Goal: Task Accomplishment & Management: Use online tool/utility

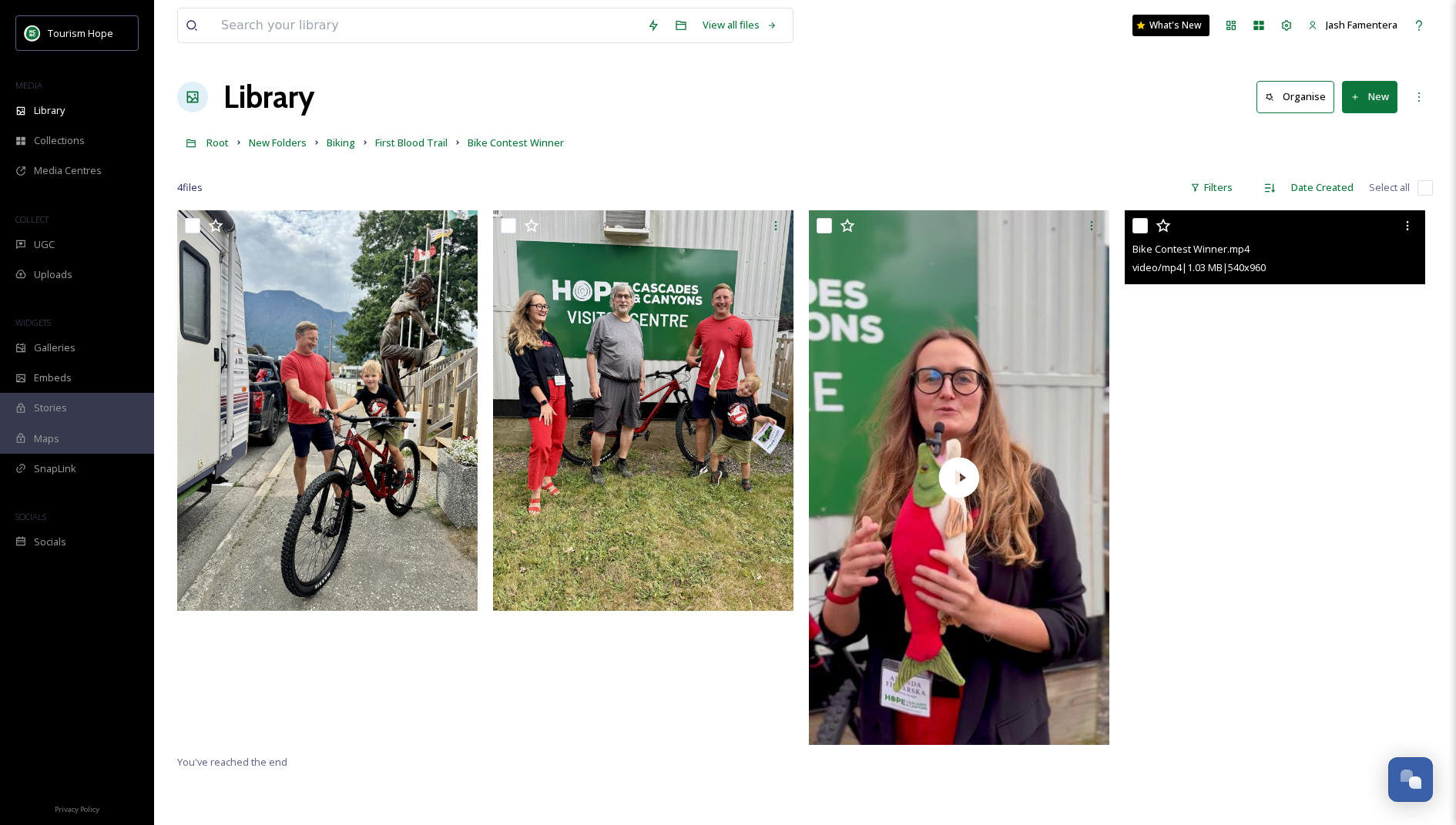
click at [1249, 340] on video "Bike Contest Winner.mp4" at bounding box center [1275, 477] width 300 height 534
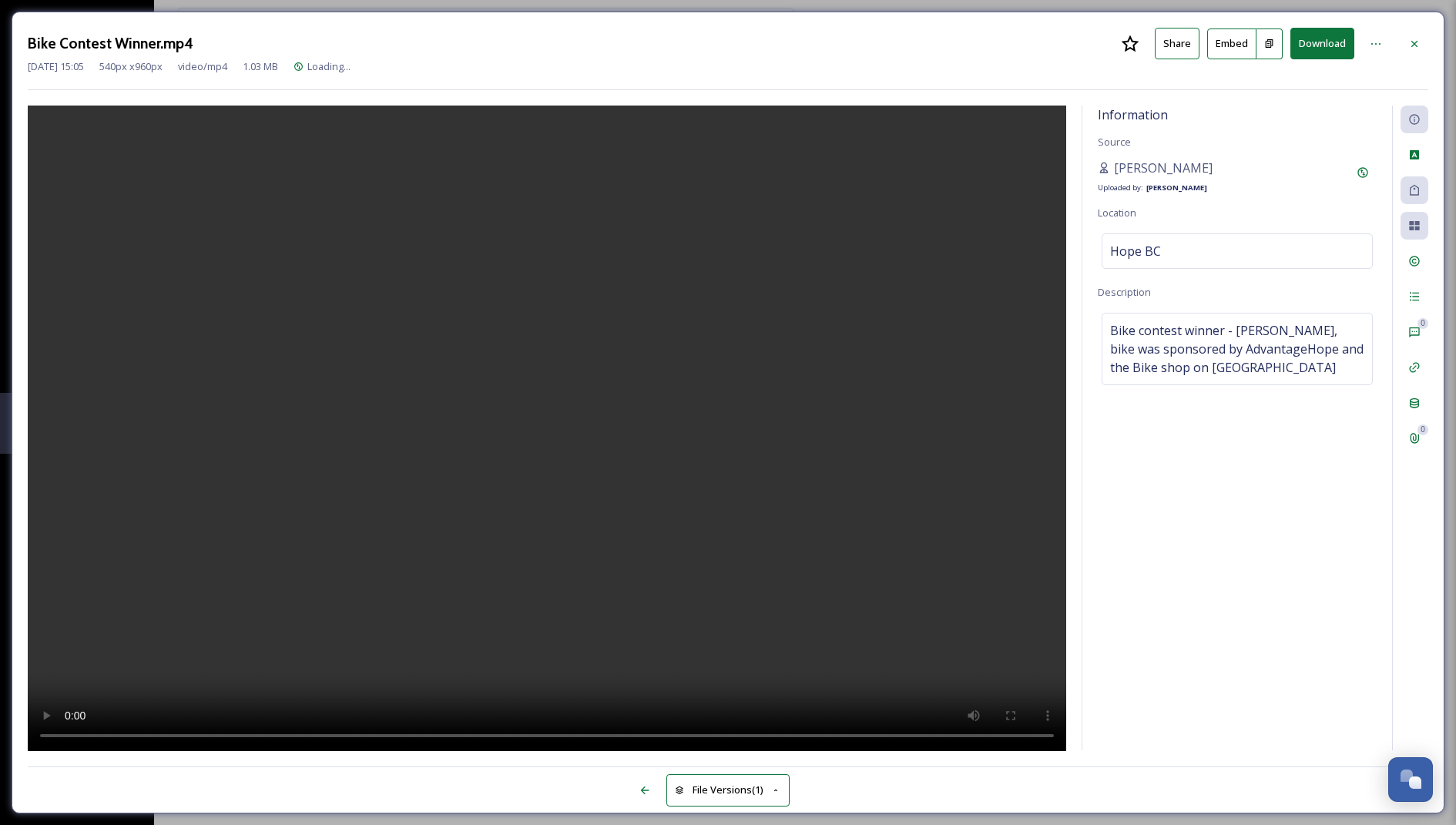
click at [590, 436] on video at bounding box center [546, 429] width 1038 height 647
click at [978, 156] on div at bounding box center [546, 428] width 1038 height 645
click at [476, 661] on video at bounding box center [546, 429] width 1038 height 647
click at [1413, 39] on icon at bounding box center [1414, 44] width 12 height 12
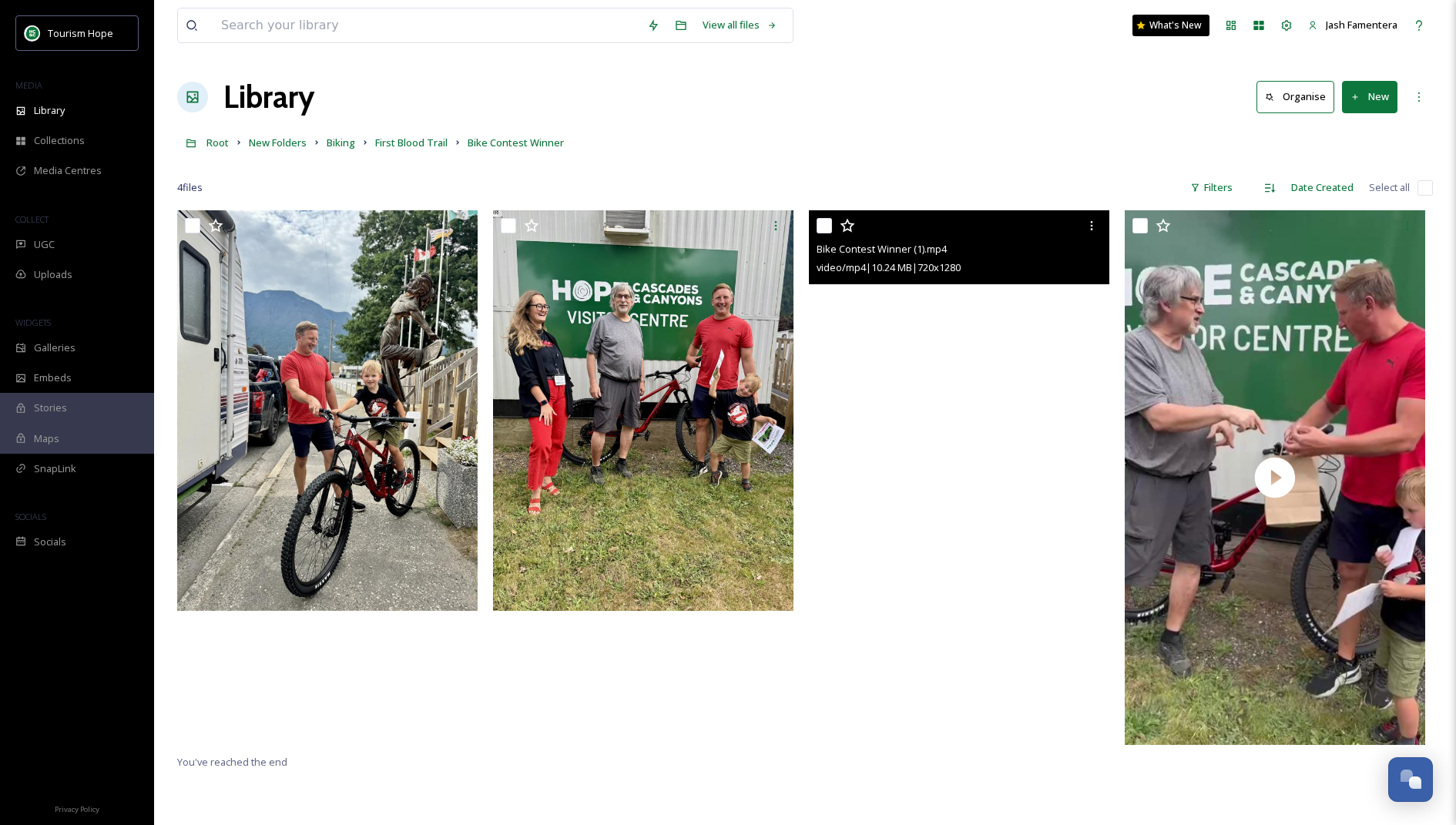
click at [932, 515] on video "Bike Contest Winner (1).mp4" at bounding box center [959, 477] width 300 height 534
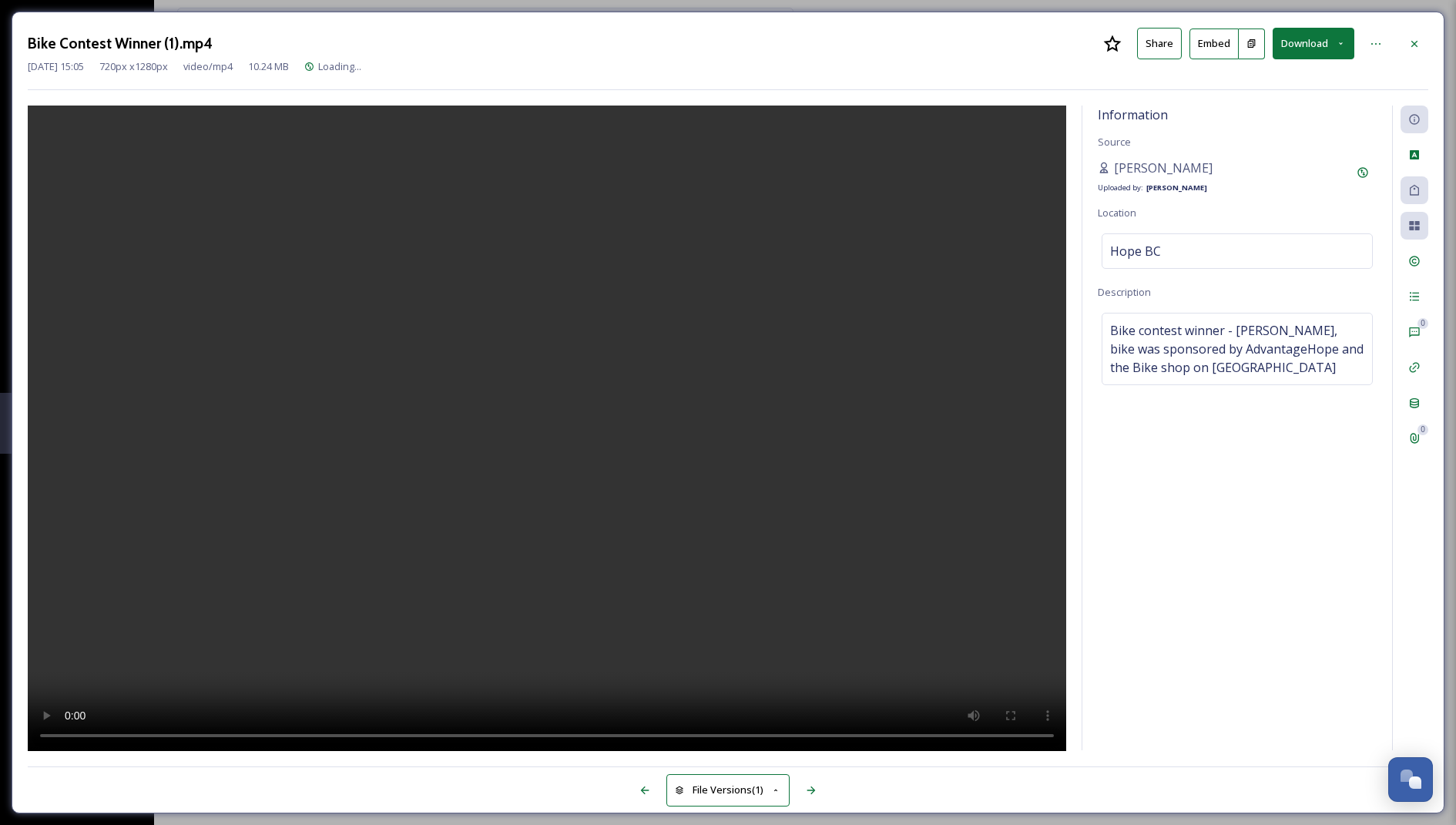
click at [631, 535] on video at bounding box center [546, 429] width 1038 height 647
click at [1419, 48] on icon at bounding box center [1414, 44] width 12 height 12
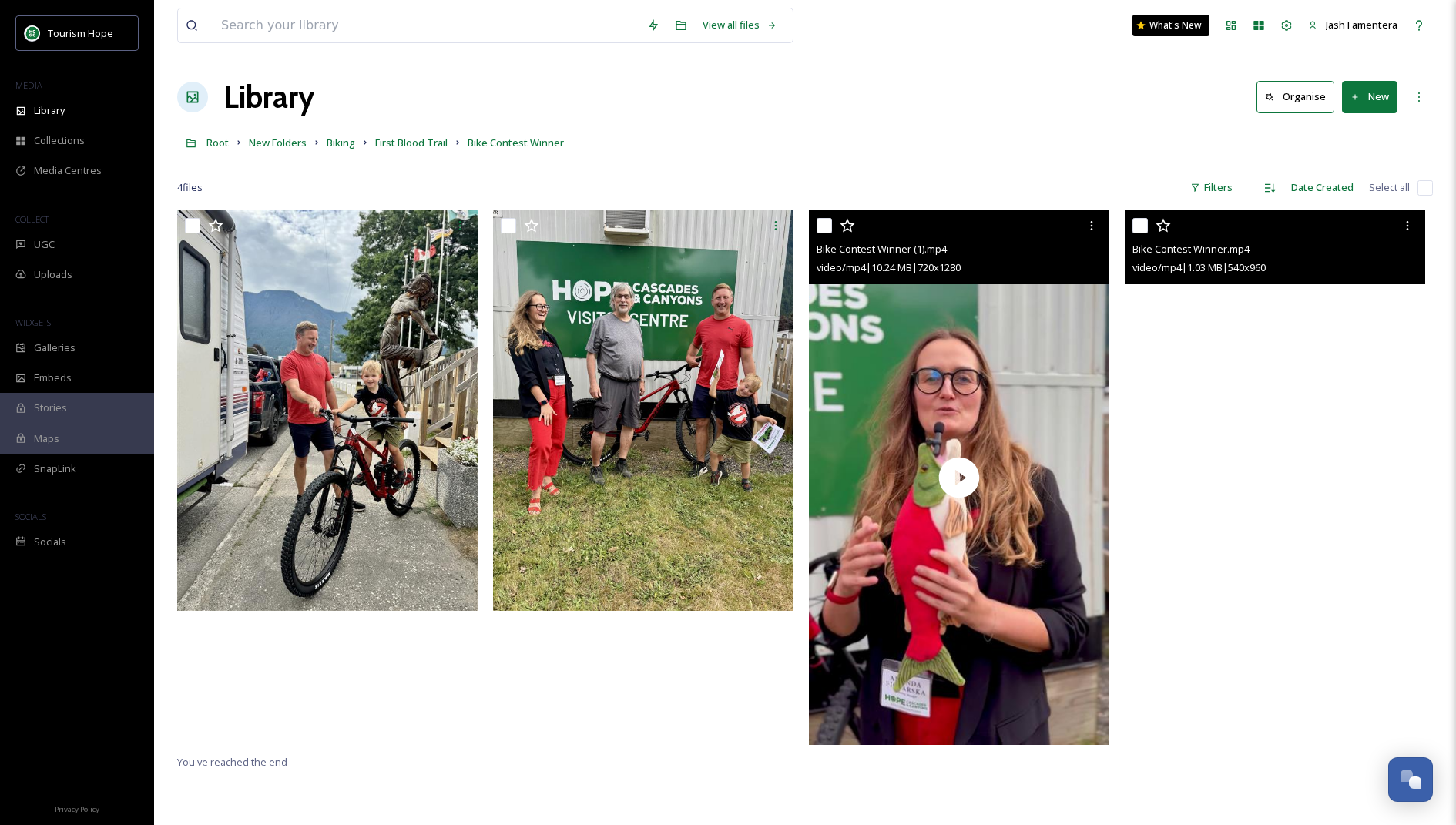
click at [1224, 381] on video "Bike Contest Winner.mp4" at bounding box center [1275, 477] width 300 height 534
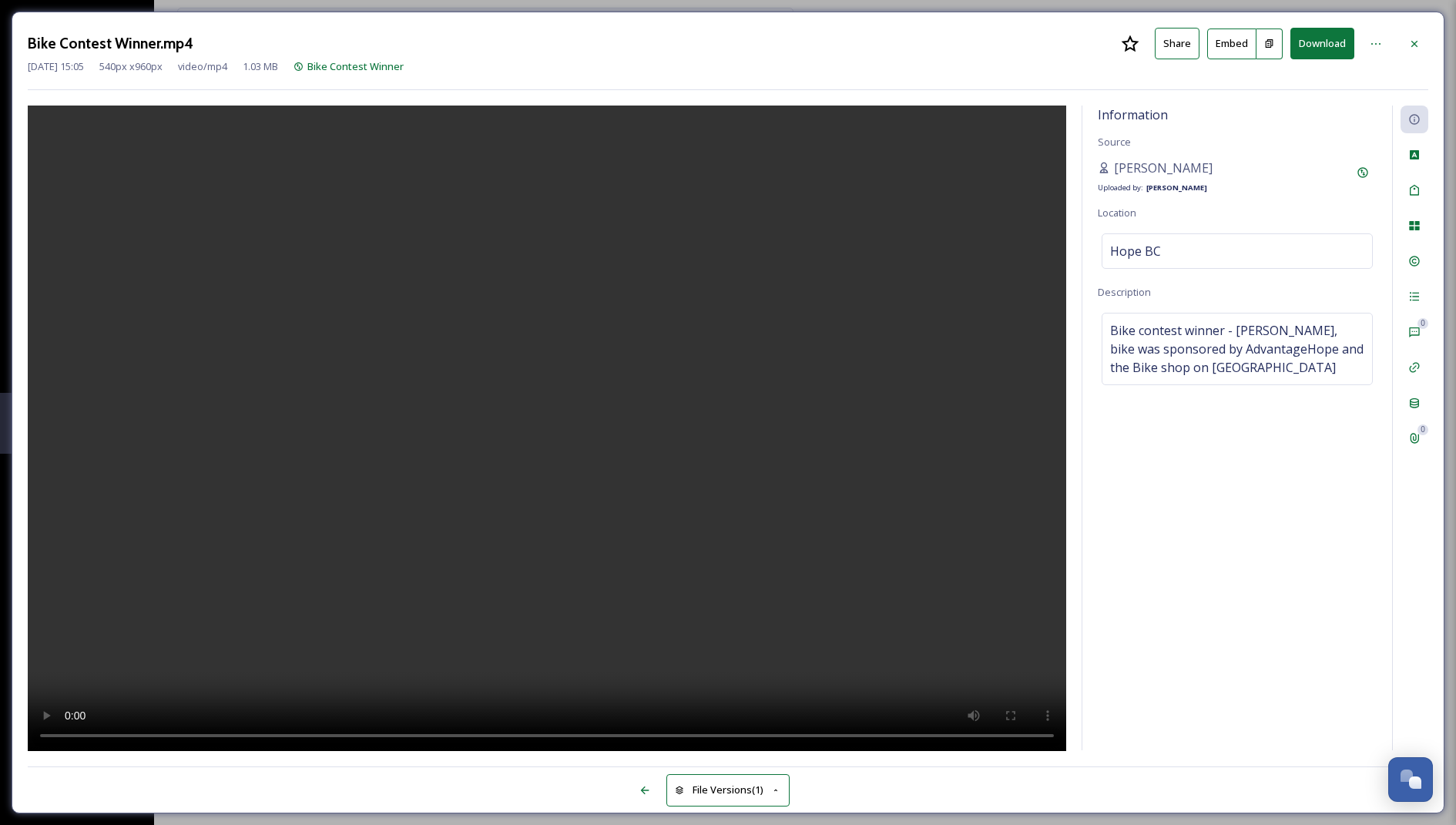
click at [447, 528] on video at bounding box center [546, 429] width 1038 height 647
click at [1412, 39] on icon at bounding box center [1414, 44] width 12 height 12
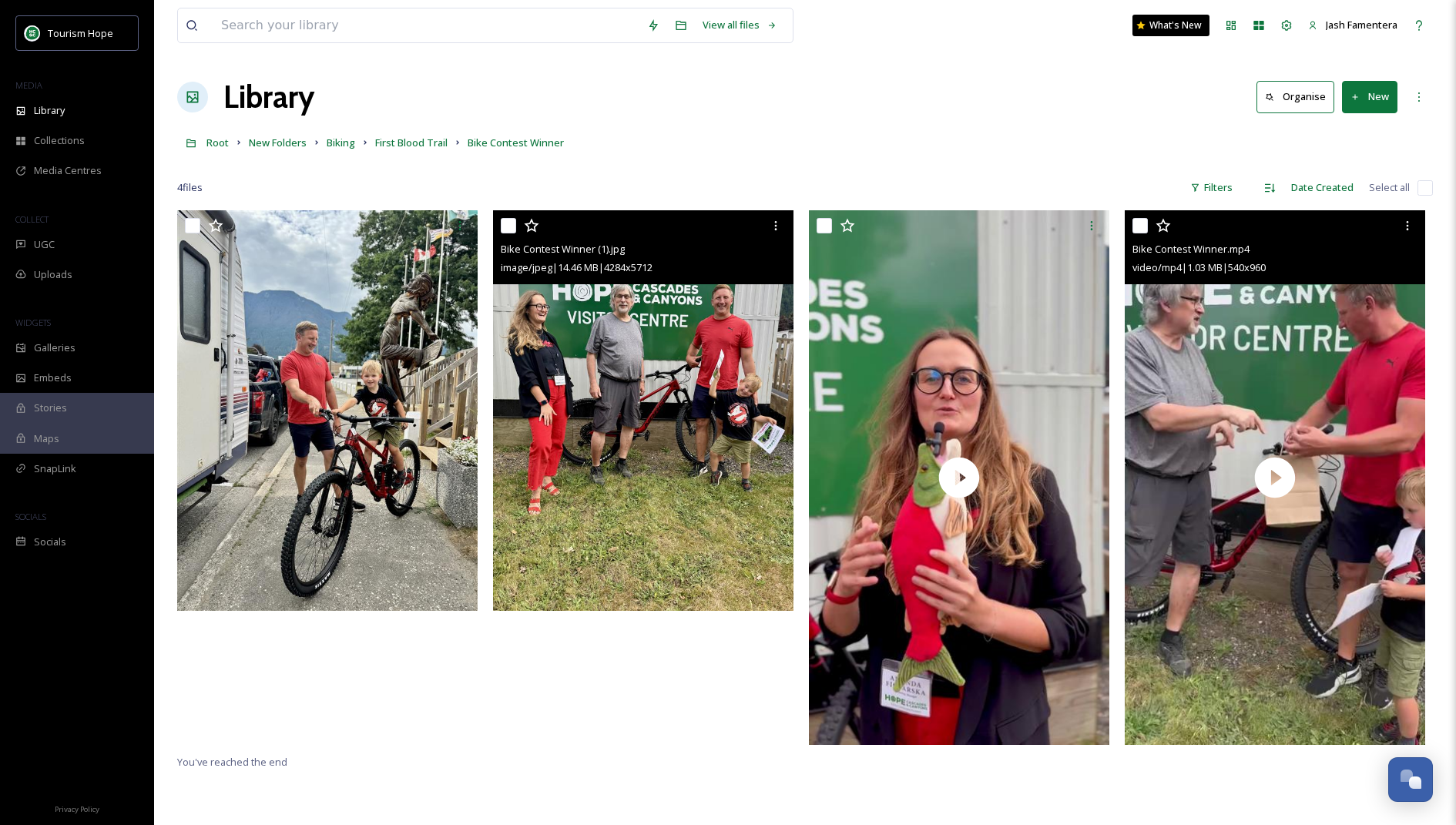
click at [605, 393] on img at bounding box center [643, 410] width 300 height 401
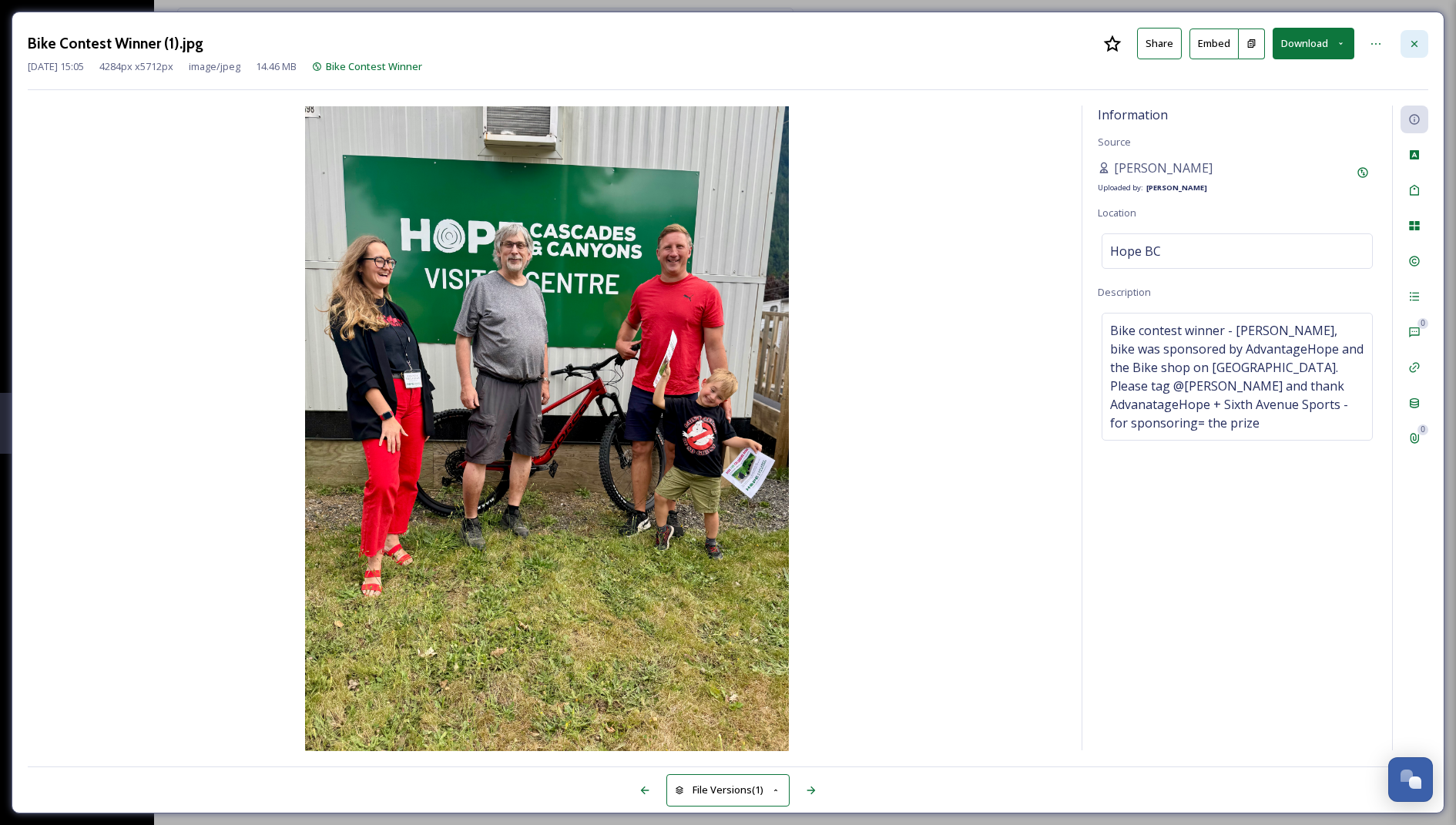
click at [1428, 41] on div at bounding box center [1414, 44] width 27 height 27
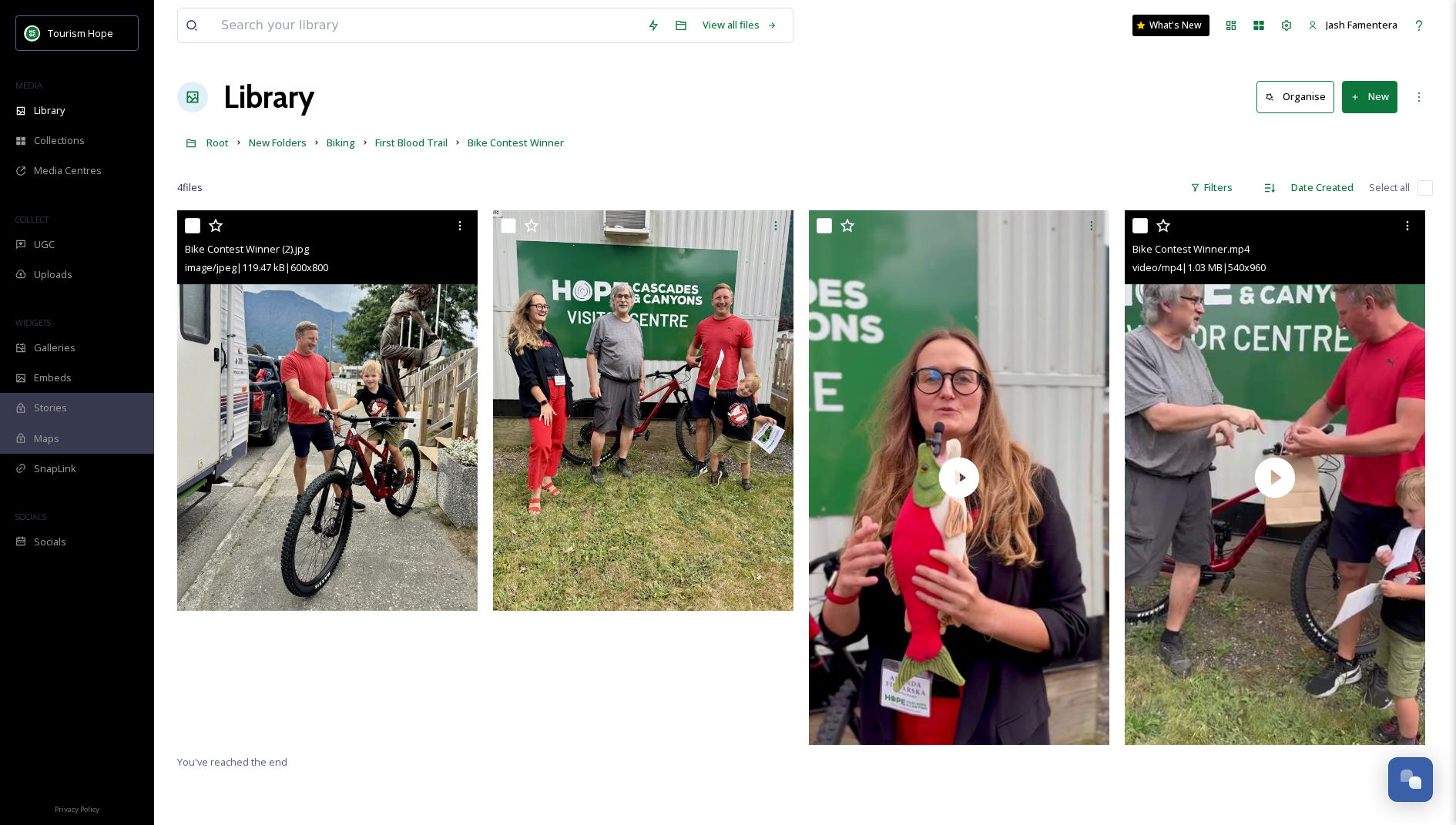
click at [348, 531] on img at bounding box center [327, 410] width 300 height 401
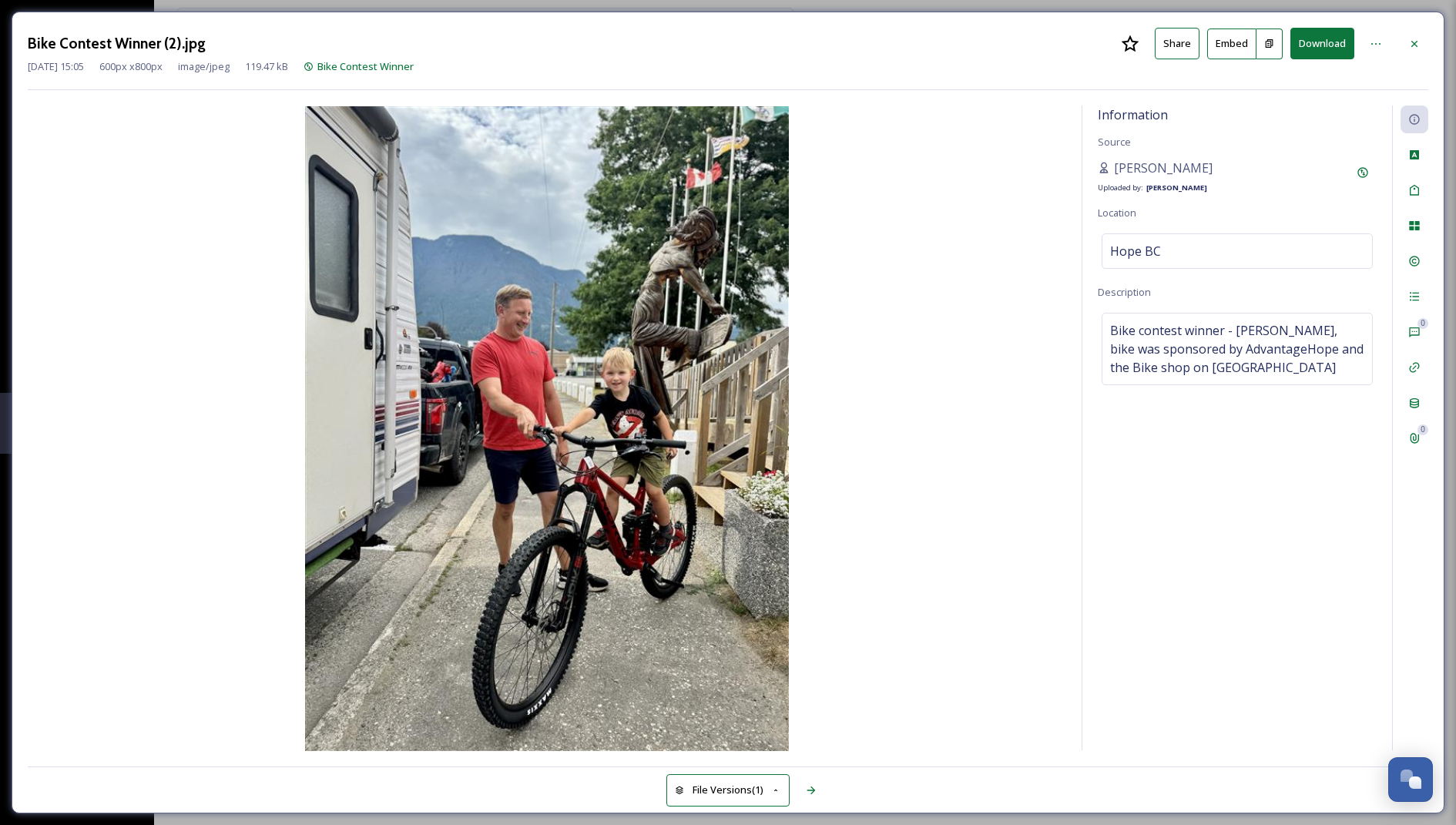
click at [585, 337] on img at bounding box center [546, 428] width 1038 height 644
click at [1427, 34] on div at bounding box center [1414, 44] width 27 height 27
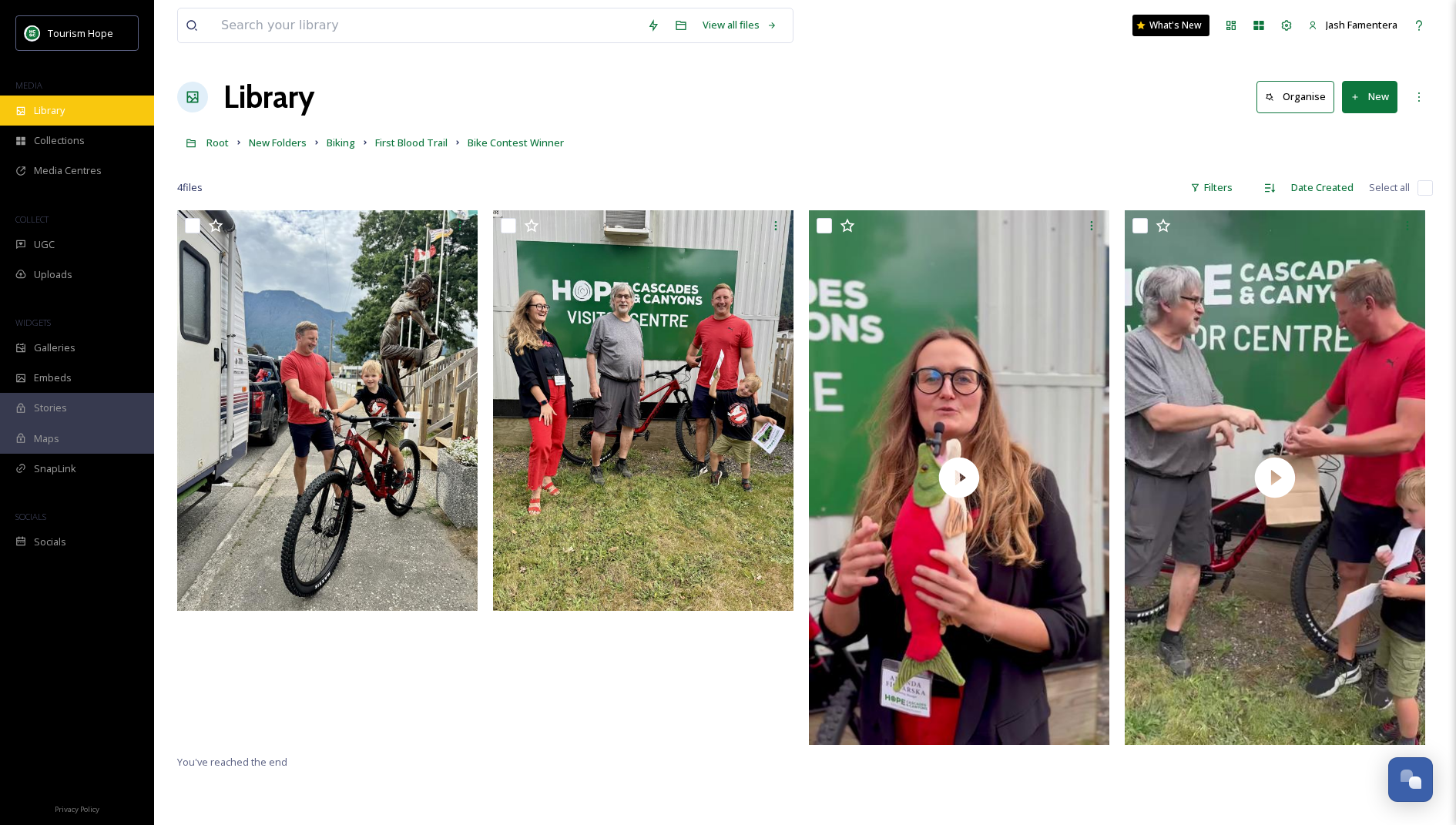
click at [94, 110] on div "Library" at bounding box center [77, 110] width 154 height 30
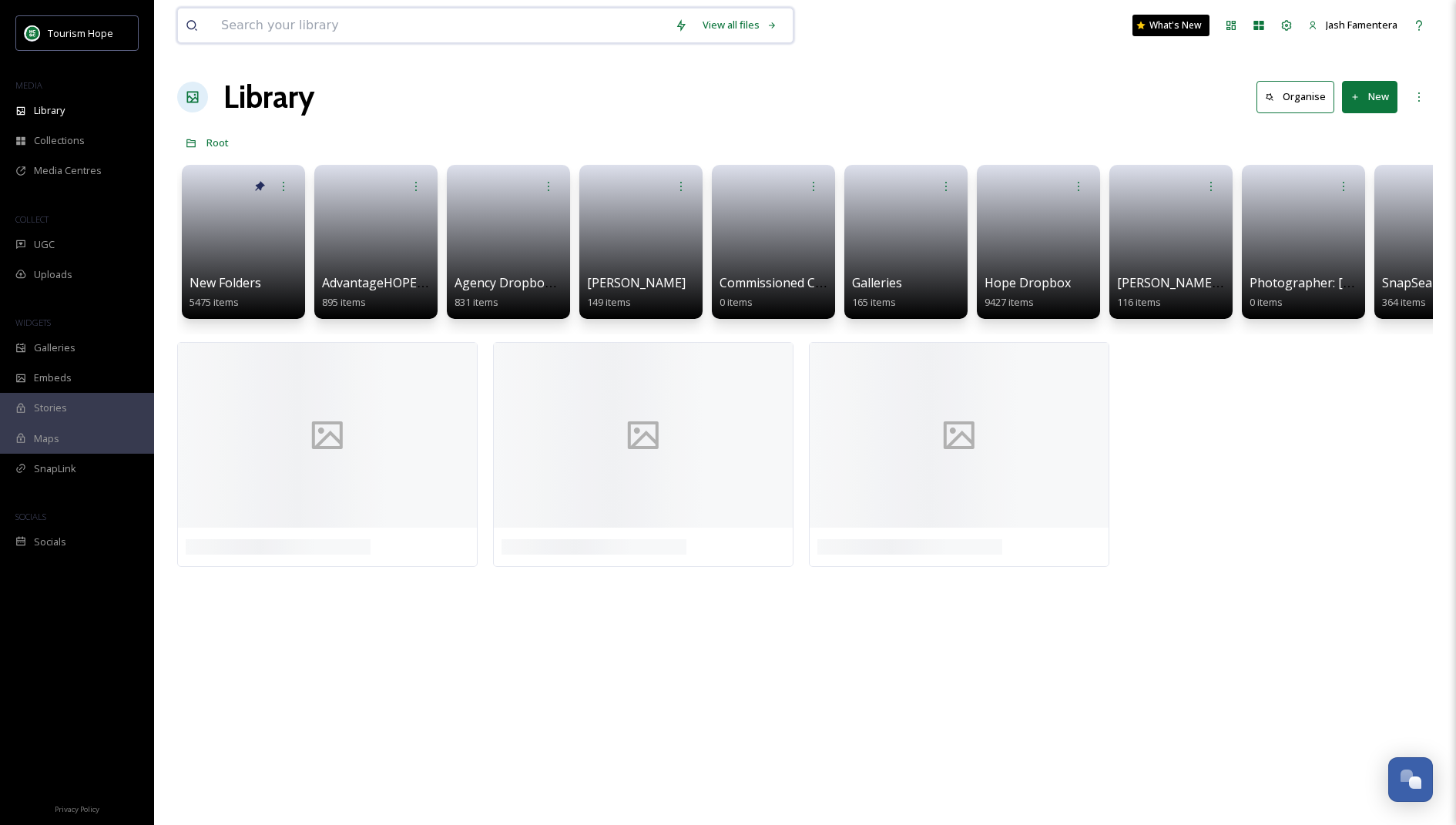
click at [358, 19] on input at bounding box center [440, 26] width 453 height 34
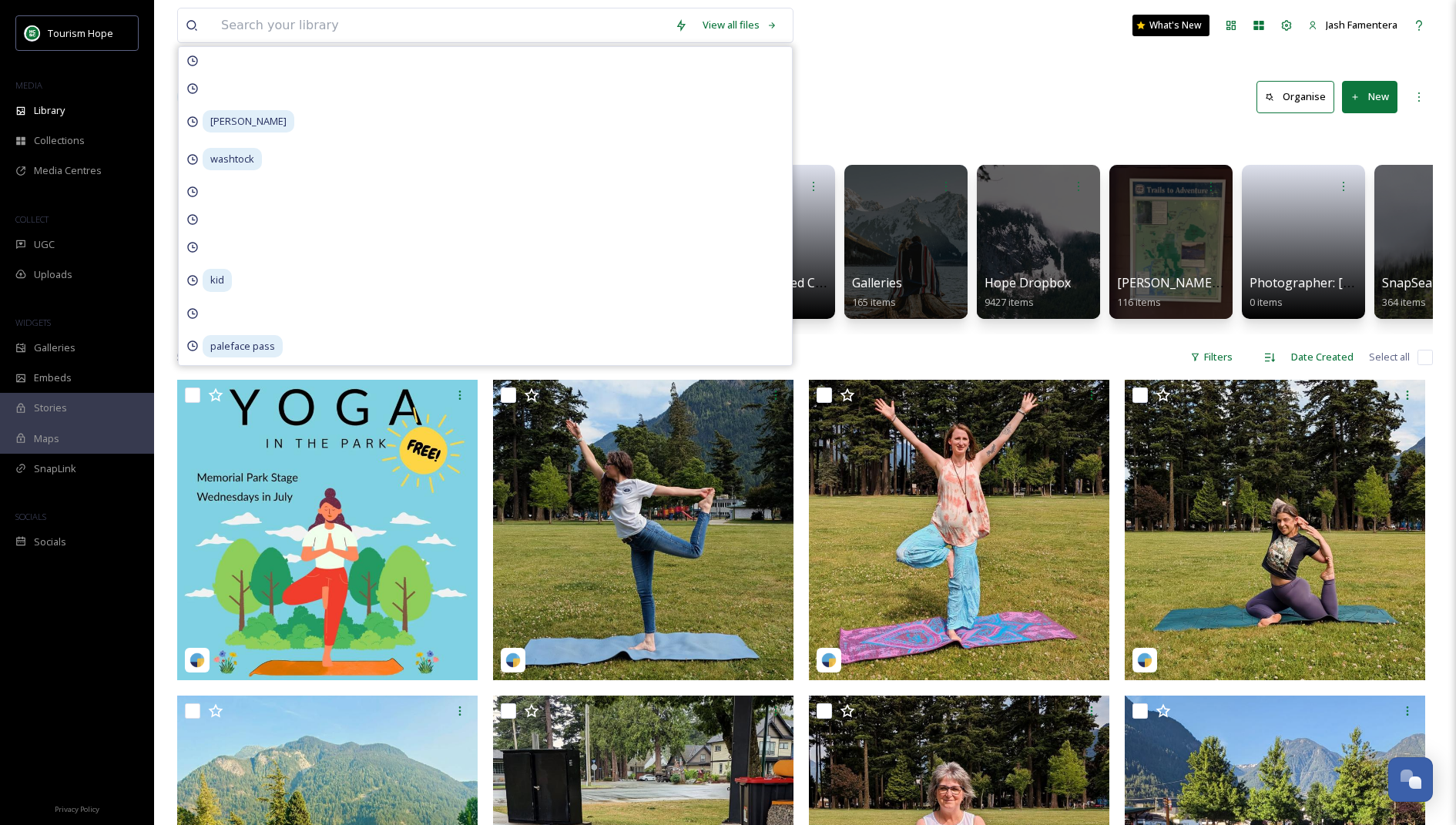
click at [1154, 81] on div "Library Organise New" at bounding box center [805, 97] width 1256 height 46
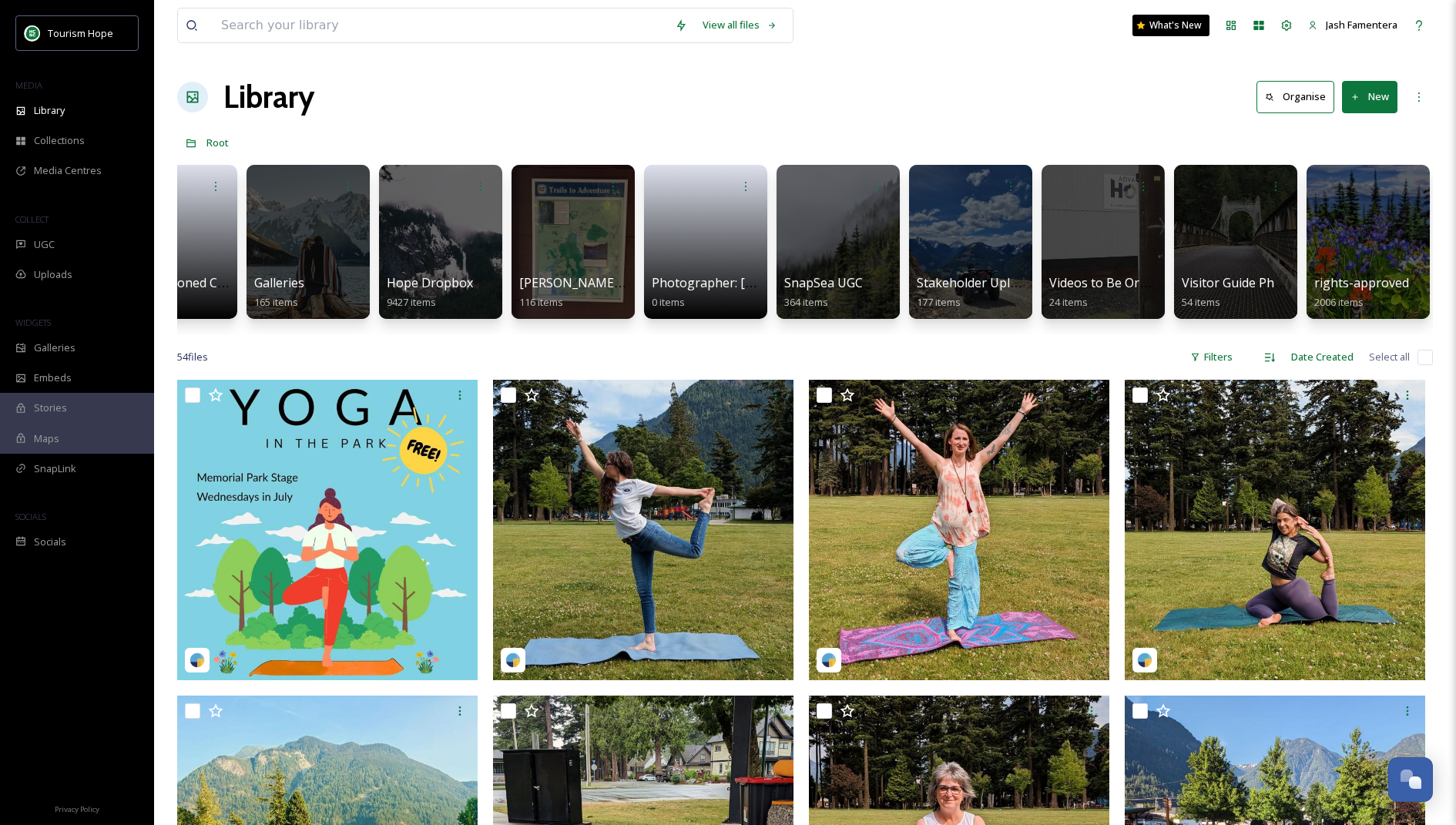
scroll to position [806, 0]
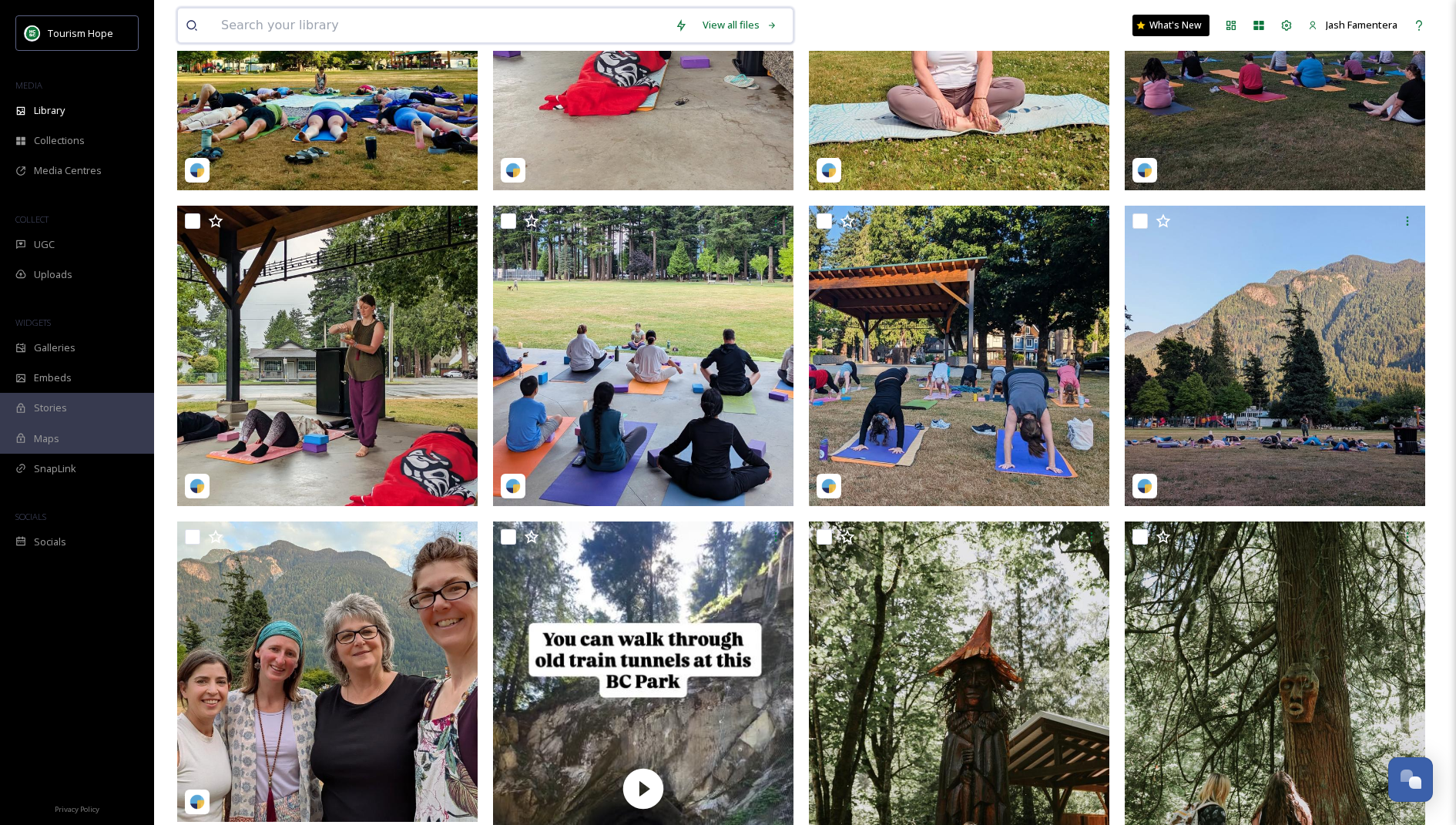
click at [561, 21] on input at bounding box center [440, 26] width 453 height 34
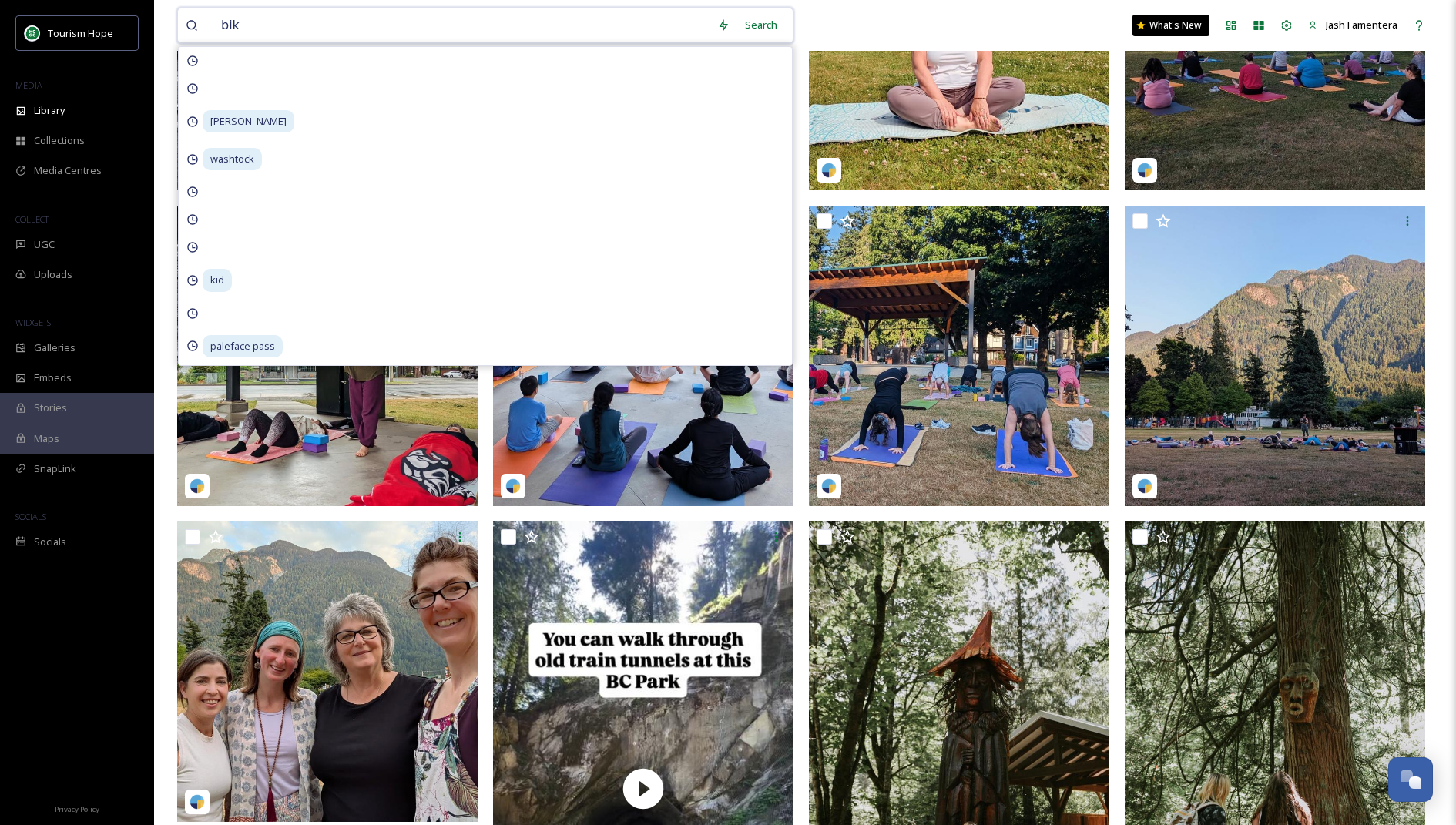
type input "bike"
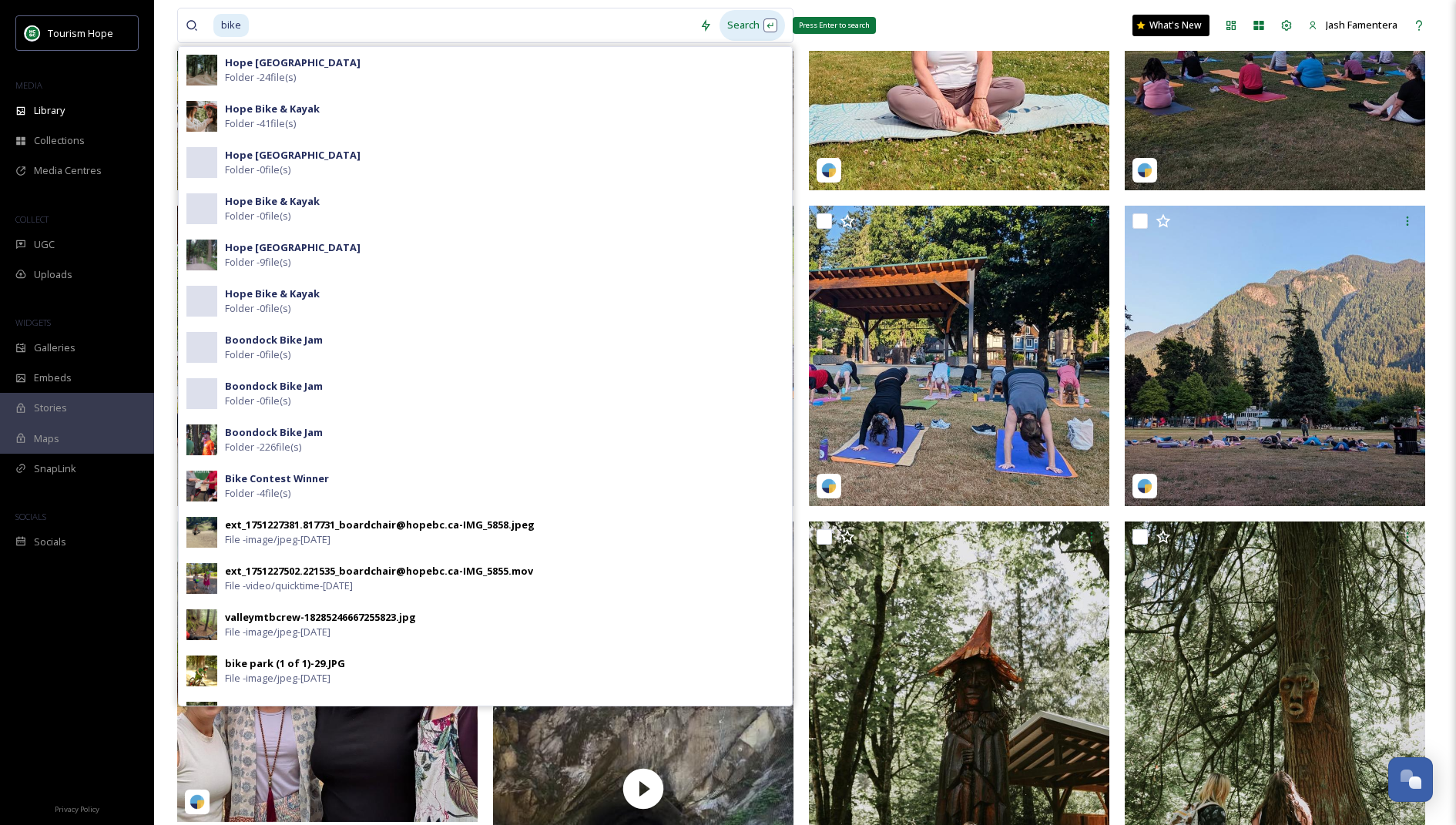
click at [761, 32] on div "Search Press Enter to search" at bounding box center [752, 24] width 65 height 30
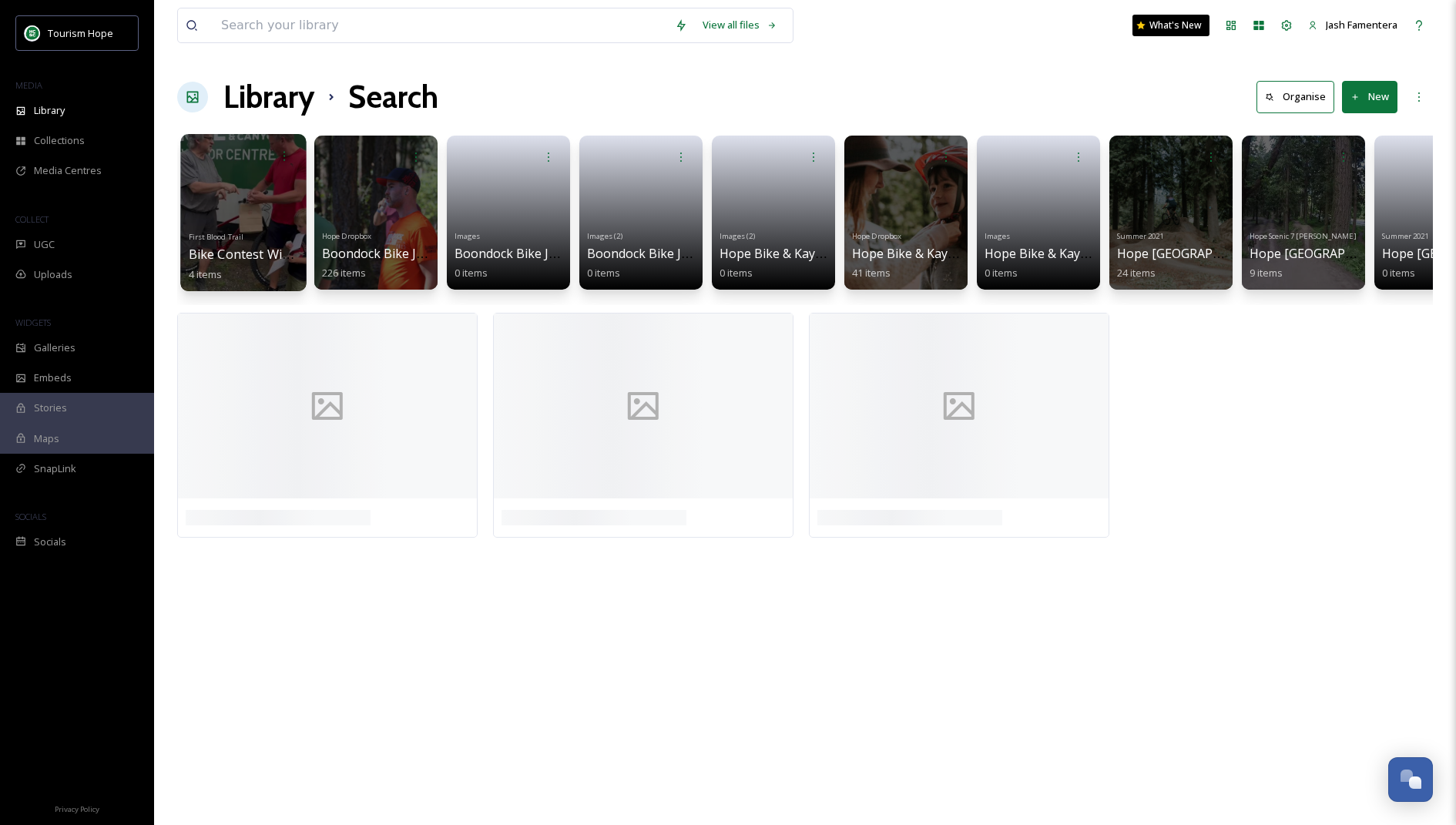
click at [235, 211] on div at bounding box center [243, 212] width 126 height 157
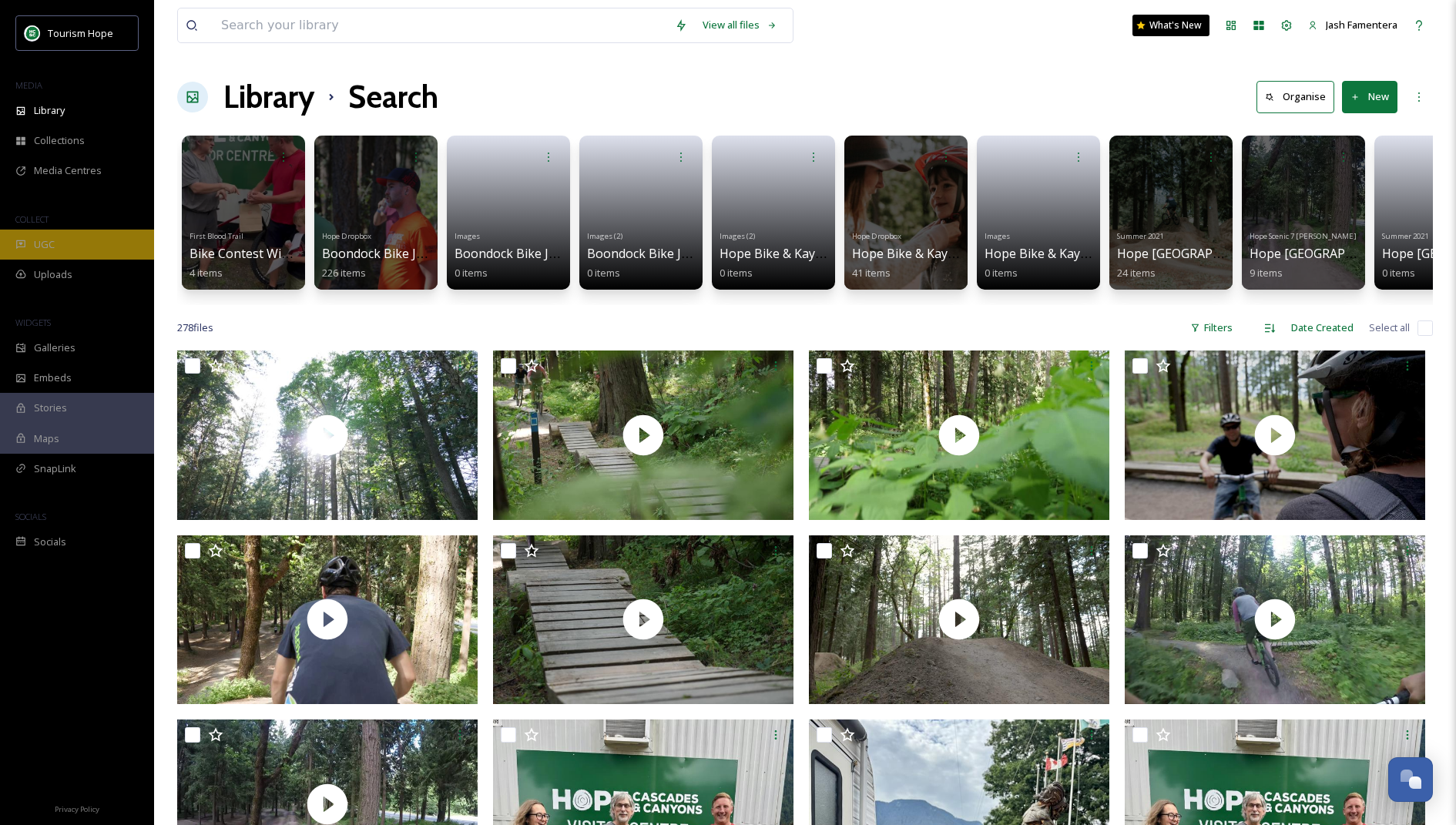
click at [65, 231] on div "UGC" at bounding box center [77, 244] width 154 height 30
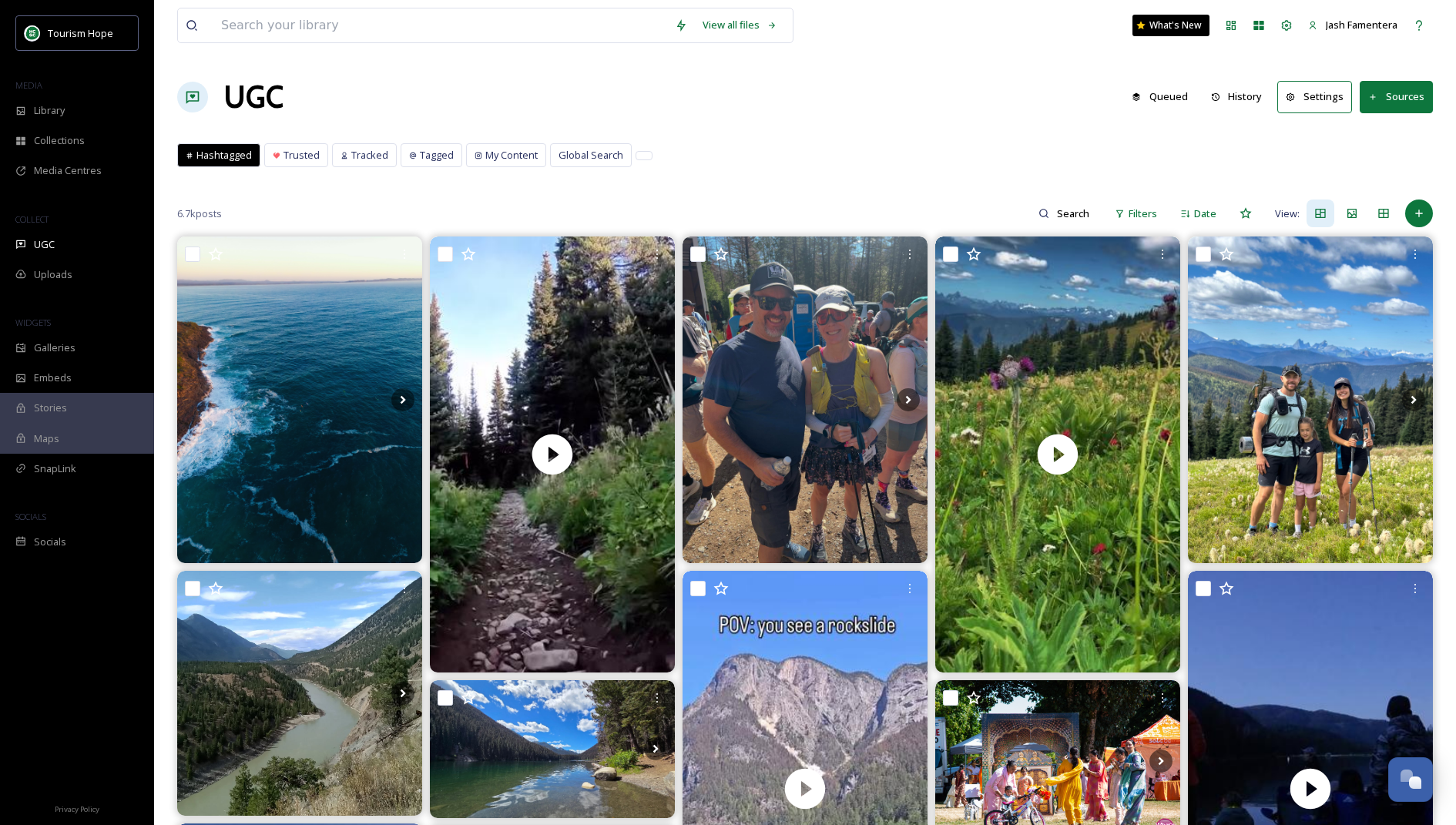
click at [1234, 96] on button "History" at bounding box center [1237, 96] width 67 height 30
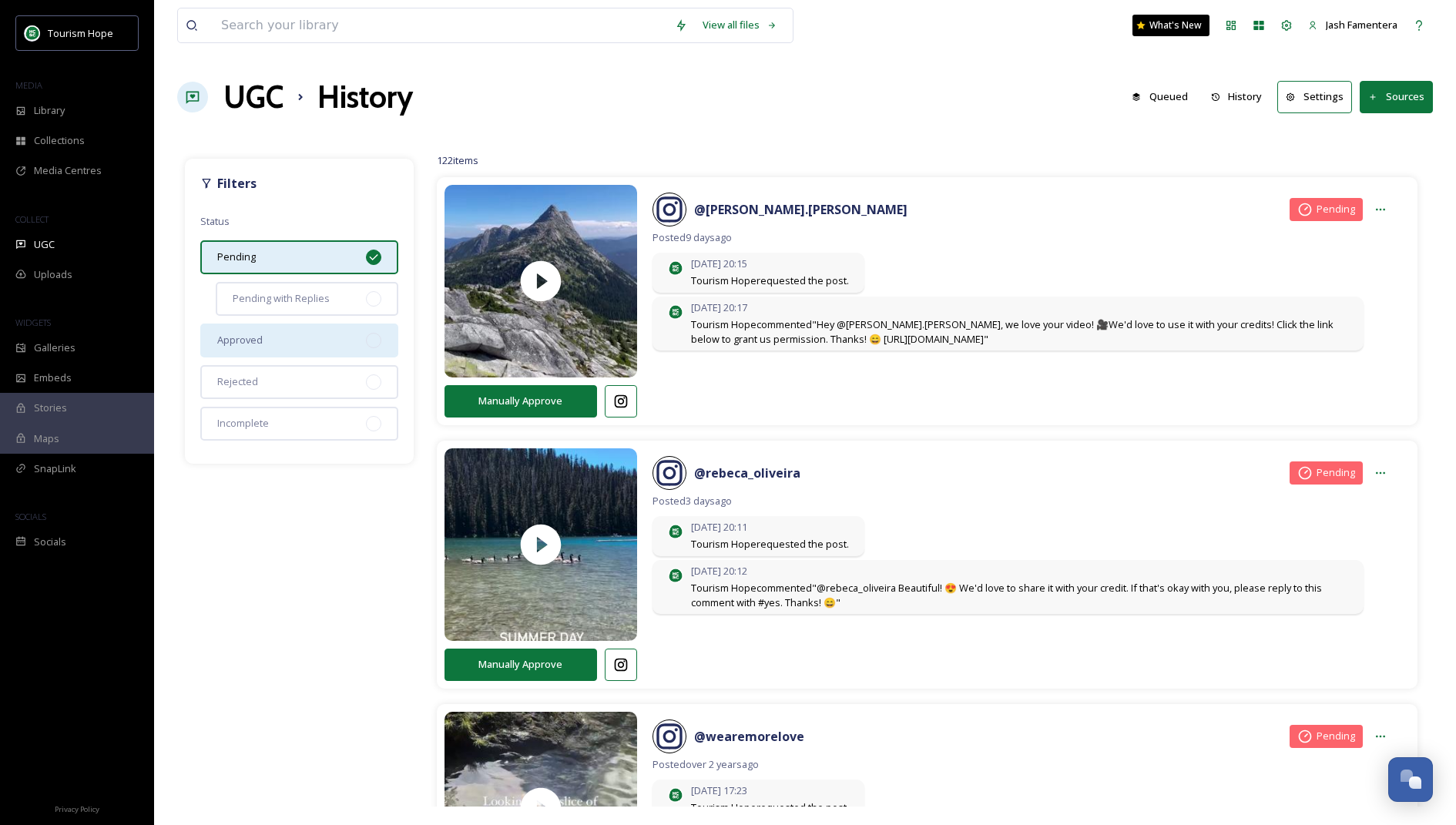
click at [268, 340] on div "Approved" at bounding box center [298, 340] width 198 height 34
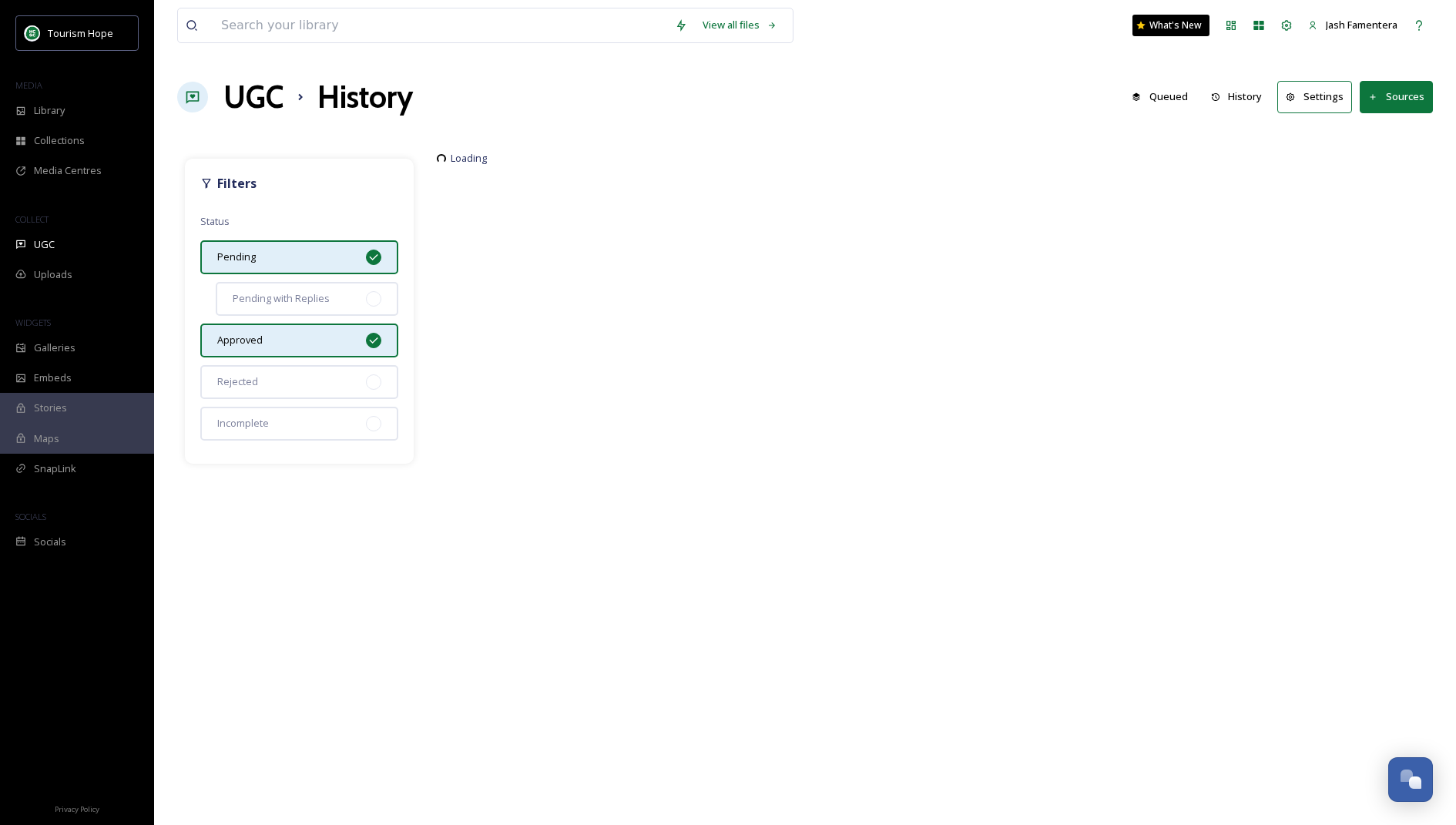
click at [317, 250] on div "Pending" at bounding box center [298, 257] width 198 height 34
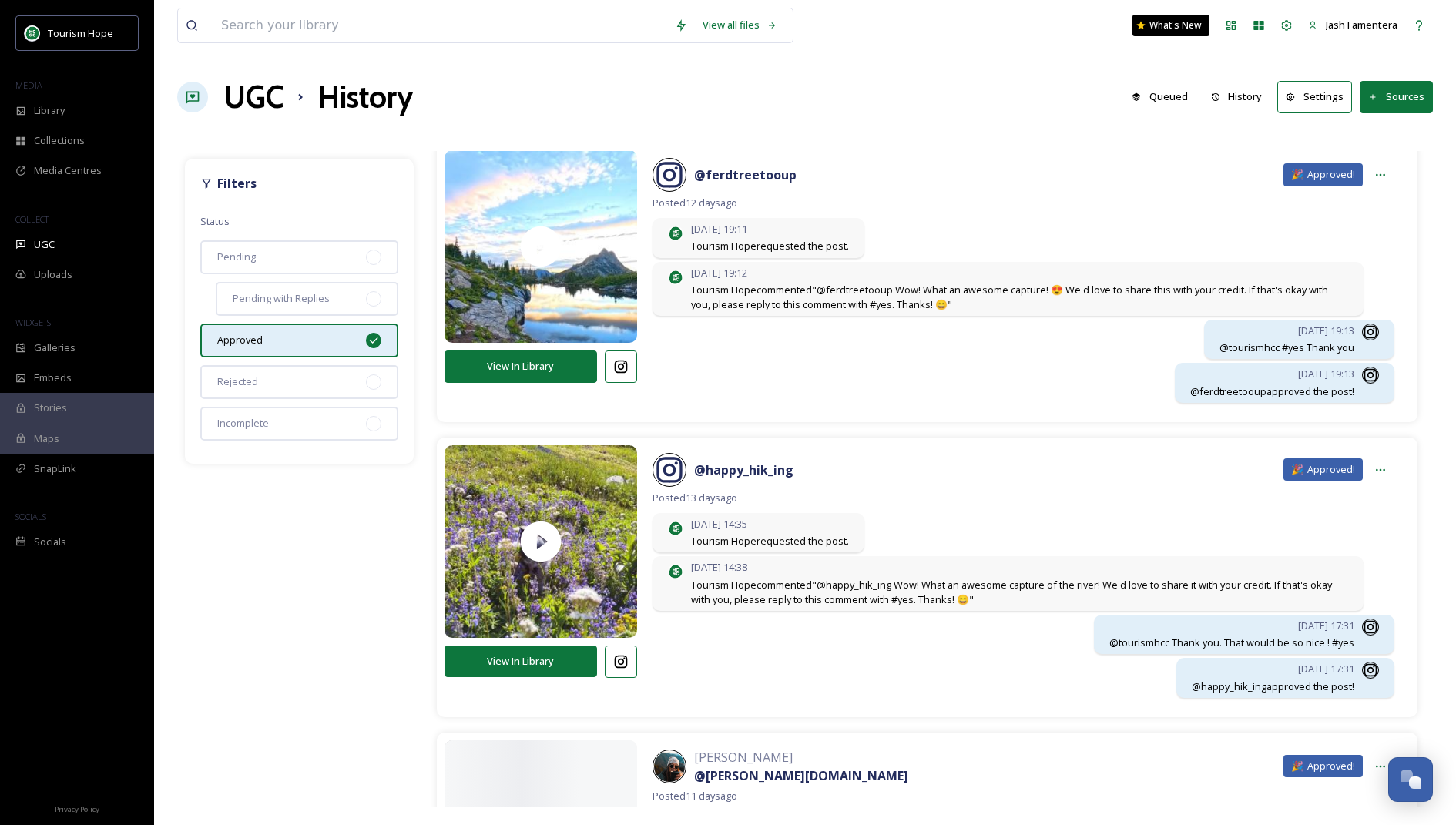
scroll to position [1894, 0]
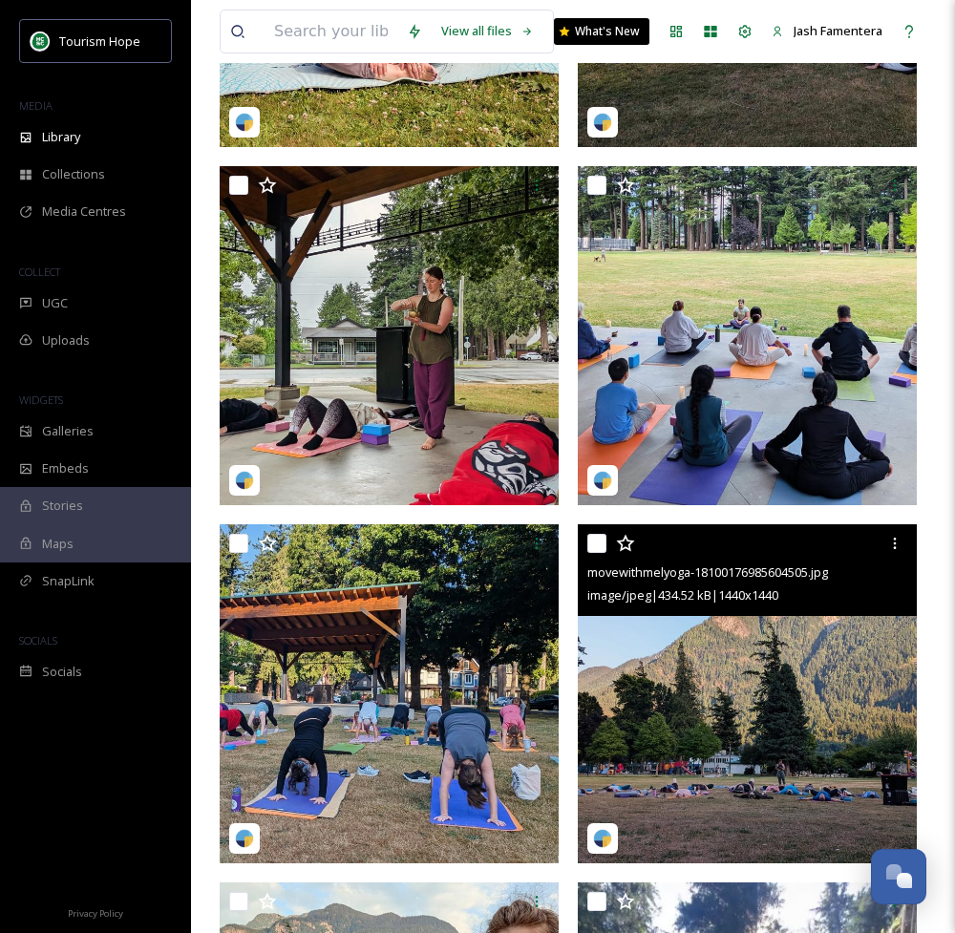
scroll to position [910, 0]
